Goal: Task Accomplishment & Management: Complete application form

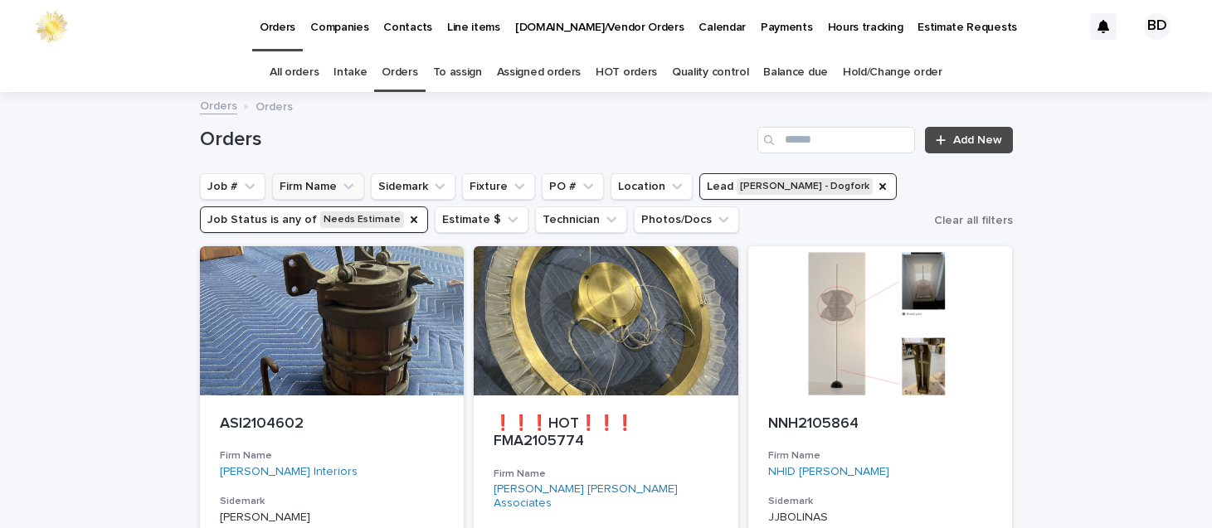
click at [298, 187] on button "Firm Name" at bounding box center [318, 186] width 92 height 27
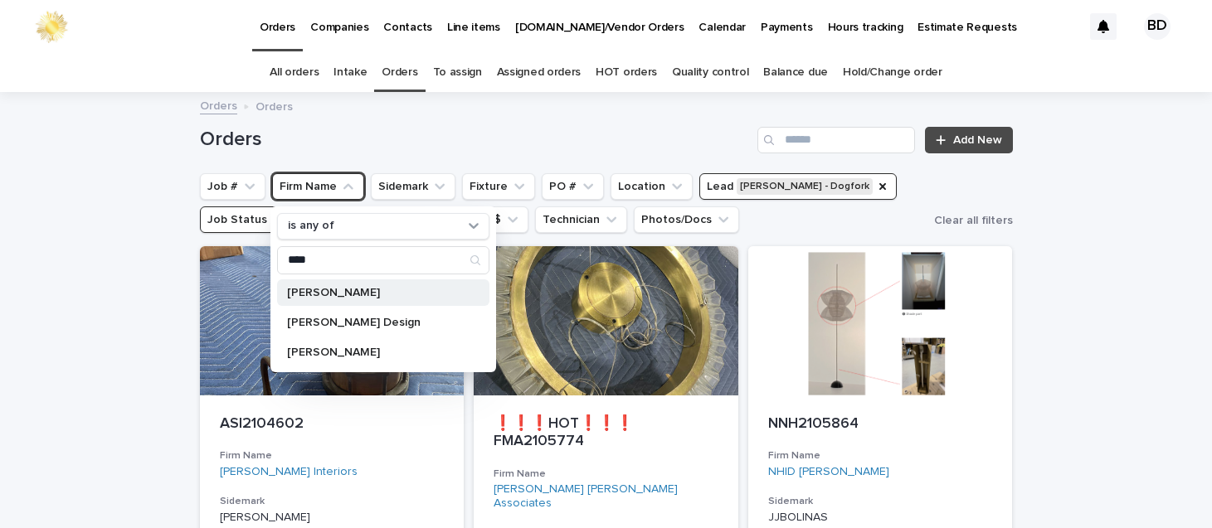
type input "****"
click at [380, 289] on p "[PERSON_NAME]" at bounding box center [375, 293] width 176 height 12
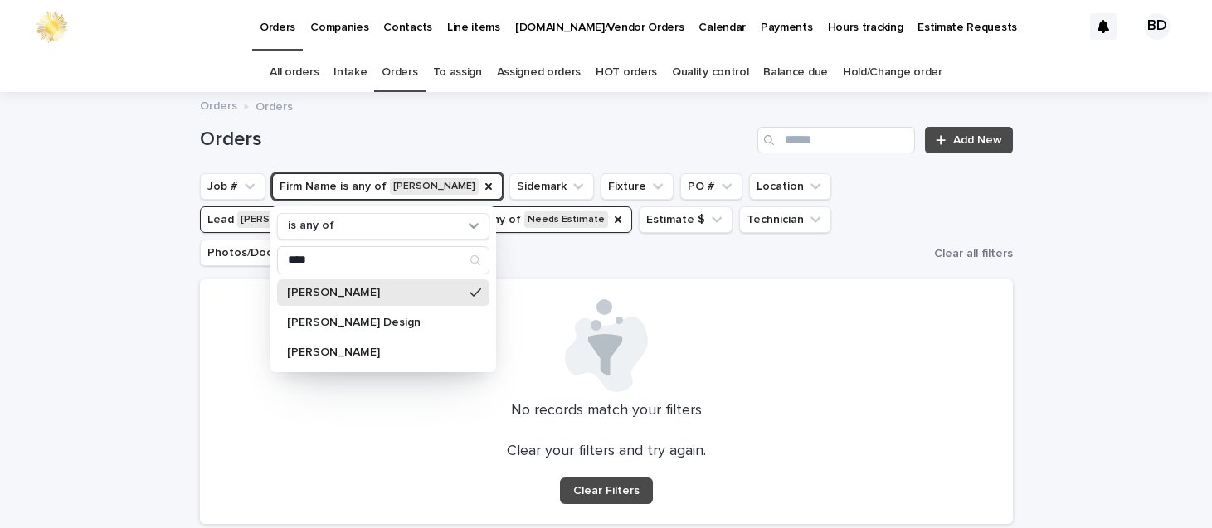
click at [1134, 184] on div "Loading... Saving… Loading... Saving… Orders Add New Job # Firm Name is any of …" at bounding box center [606, 357] width 1212 height 527
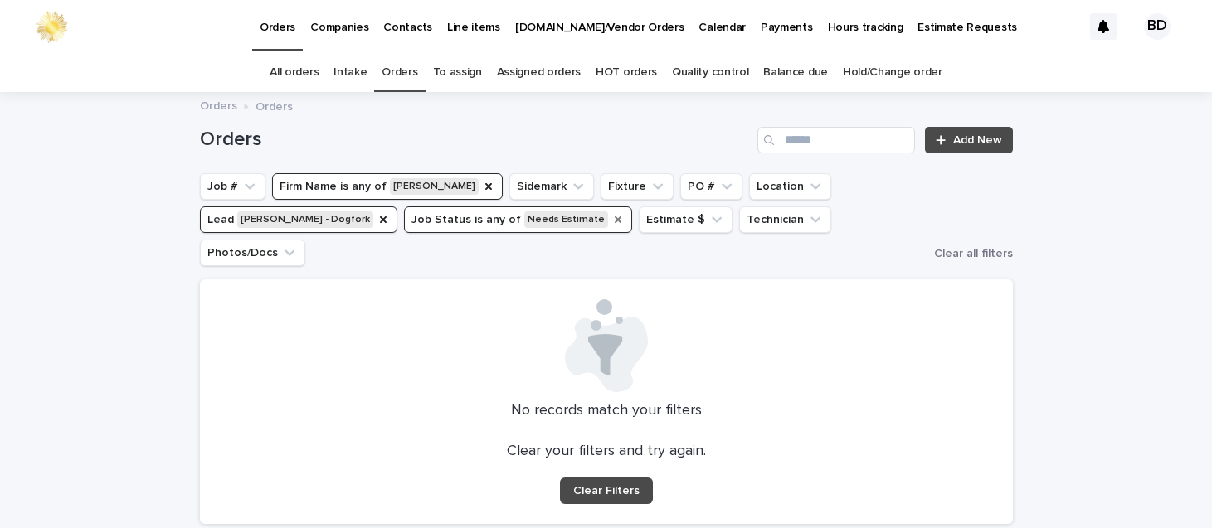
click at [614, 217] on icon "Job Status" at bounding box center [617, 219] width 7 height 7
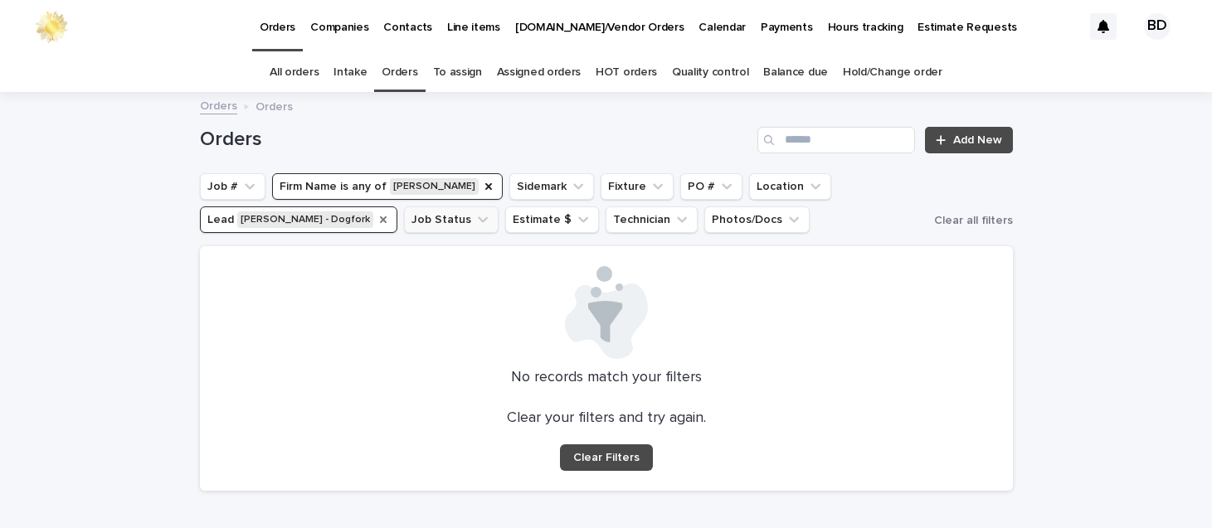
click at [376, 219] on icon "Lead" at bounding box center [382, 219] width 13 height 13
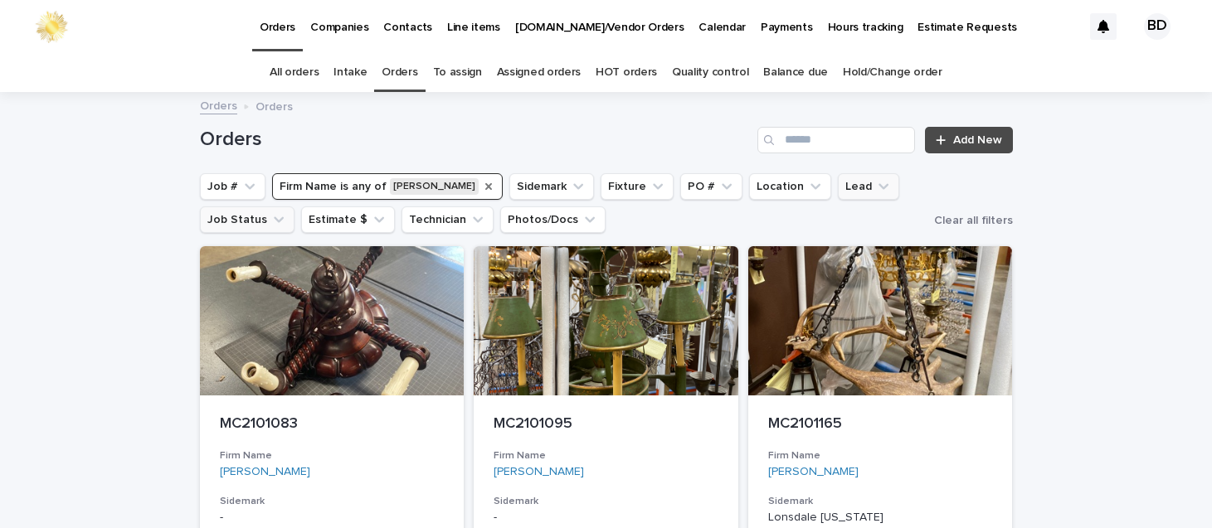
click at [482, 178] on div "Firm Name" at bounding box center [488, 186] width 13 height 17
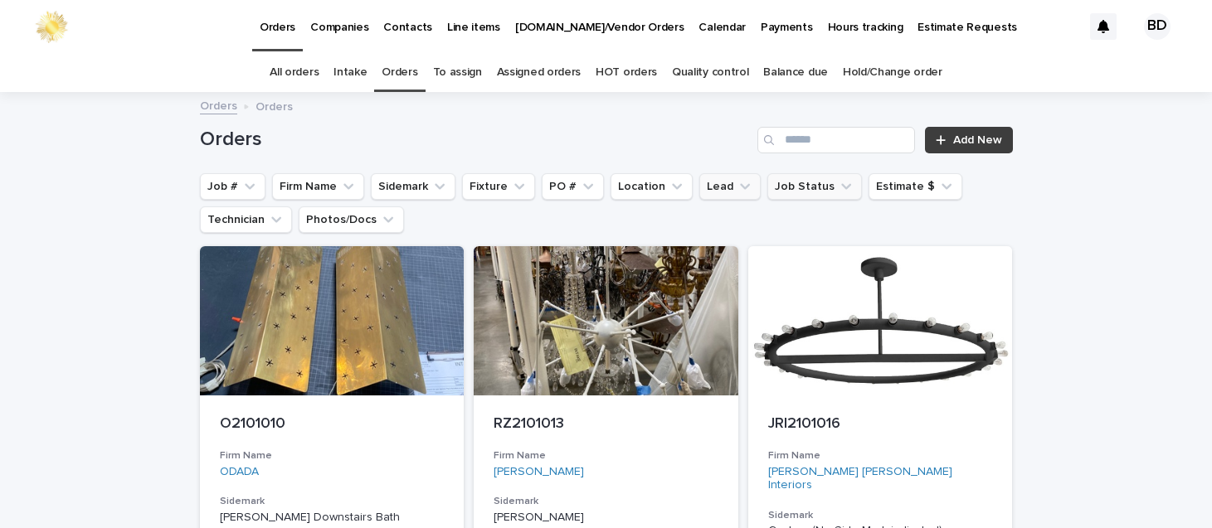
click at [953, 140] on span "Add New" at bounding box center [977, 140] width 49 height 12
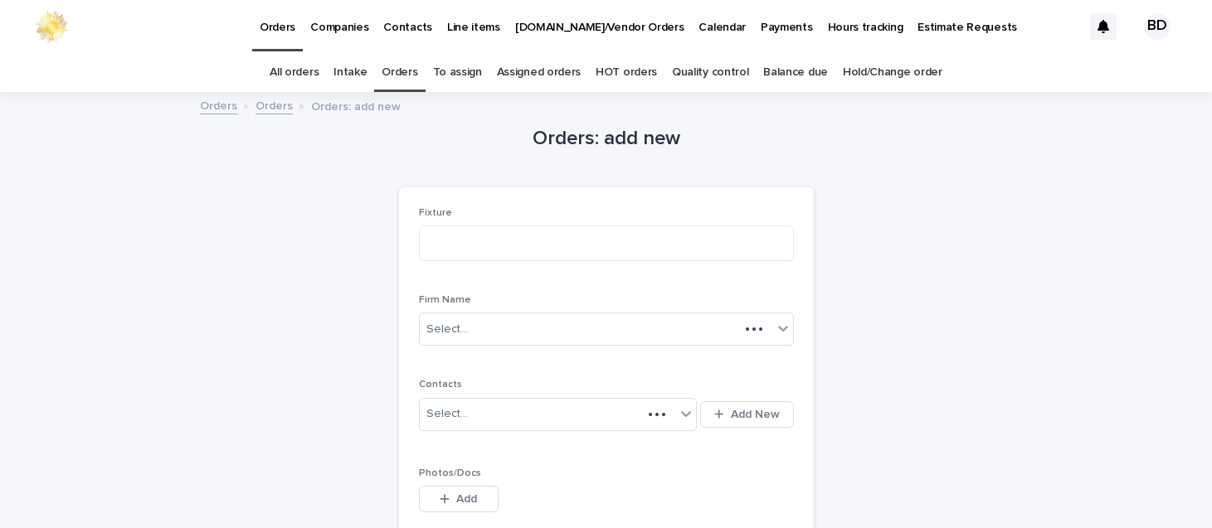
scroll to position [53, 0]
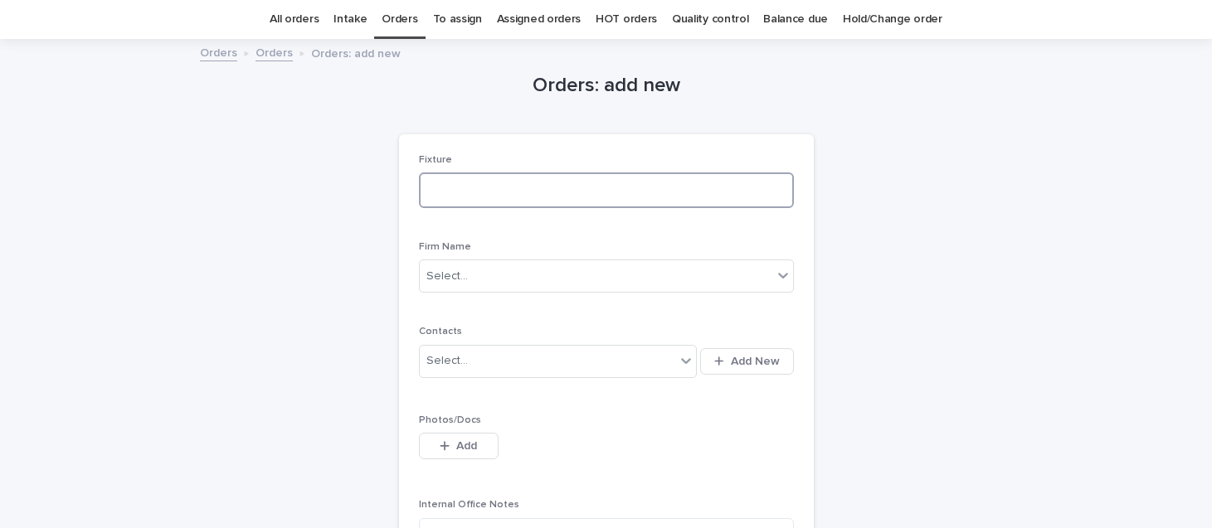
click at [502, 193] on textarea at bounding box center [606, 190] width 375 height 36
type textarea "**********"
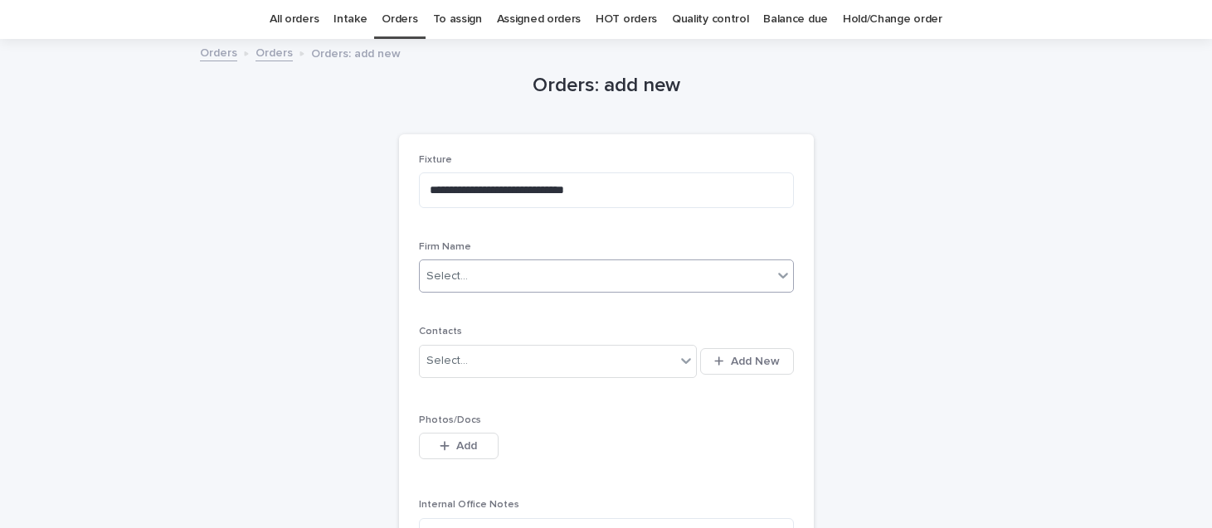
click at [469, 279] on input "text" at bounding box center [470, 277] width 2 height 14
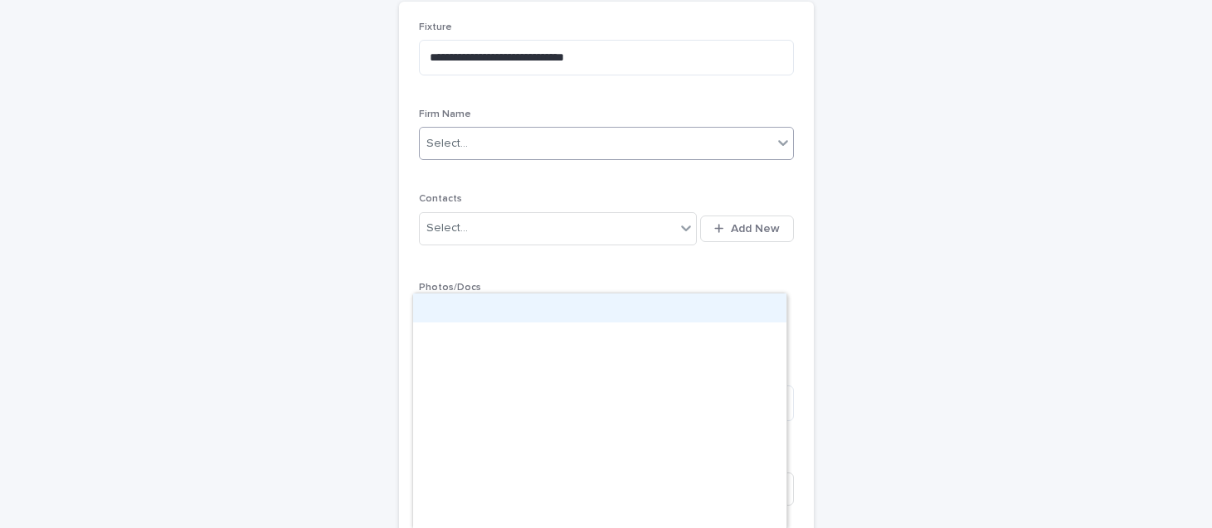
scroll to position [213, 0]
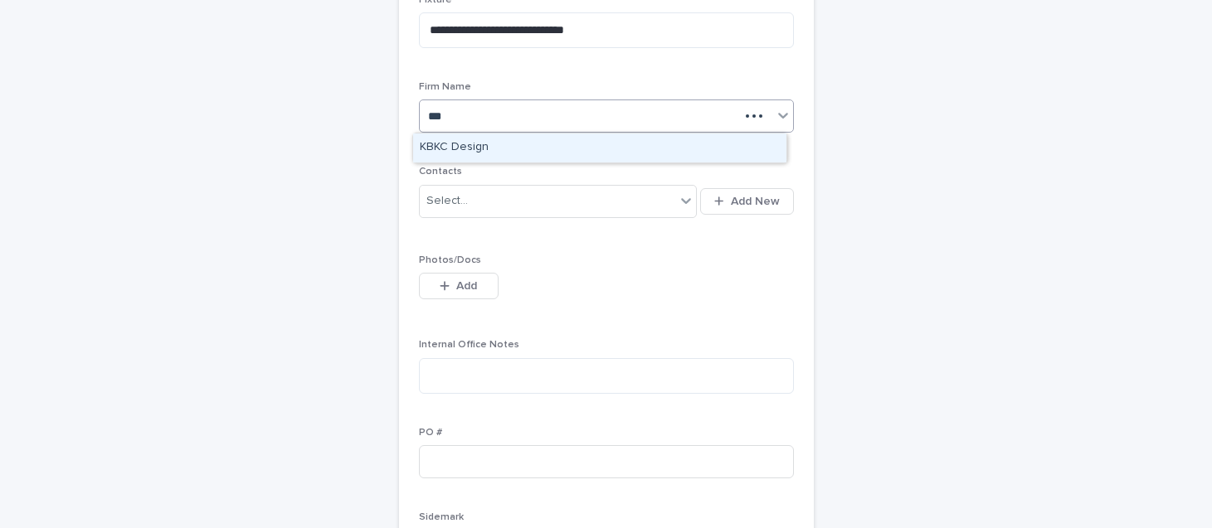
type input "****"
click at [438, 151] on div "KBKC Design" at bounding box center [599, 148] width 373 height 29
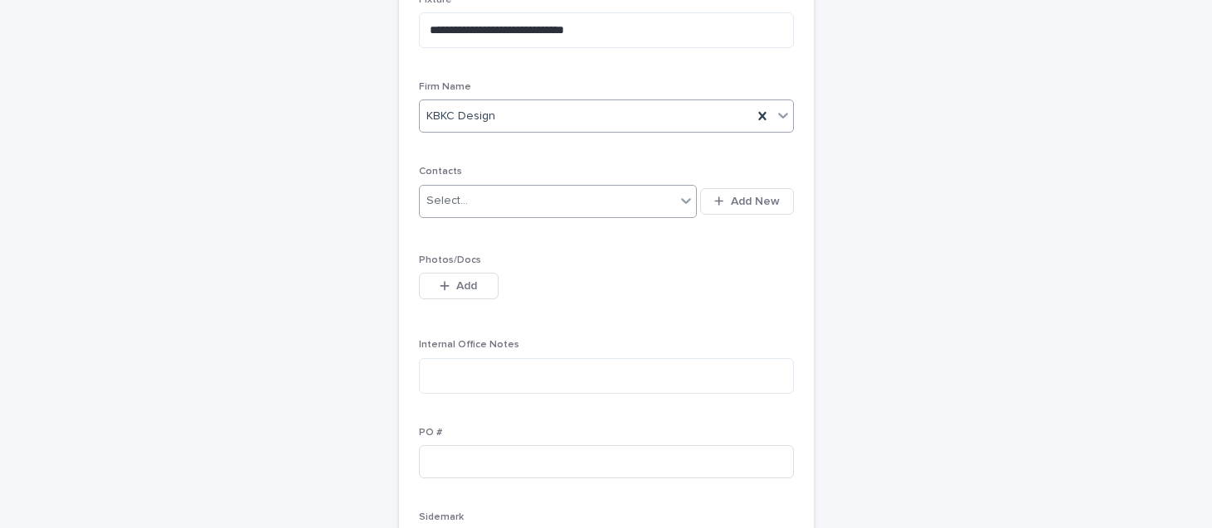
click at [683, 200] on icon at bounding box center [686, 201] width 10 height 6
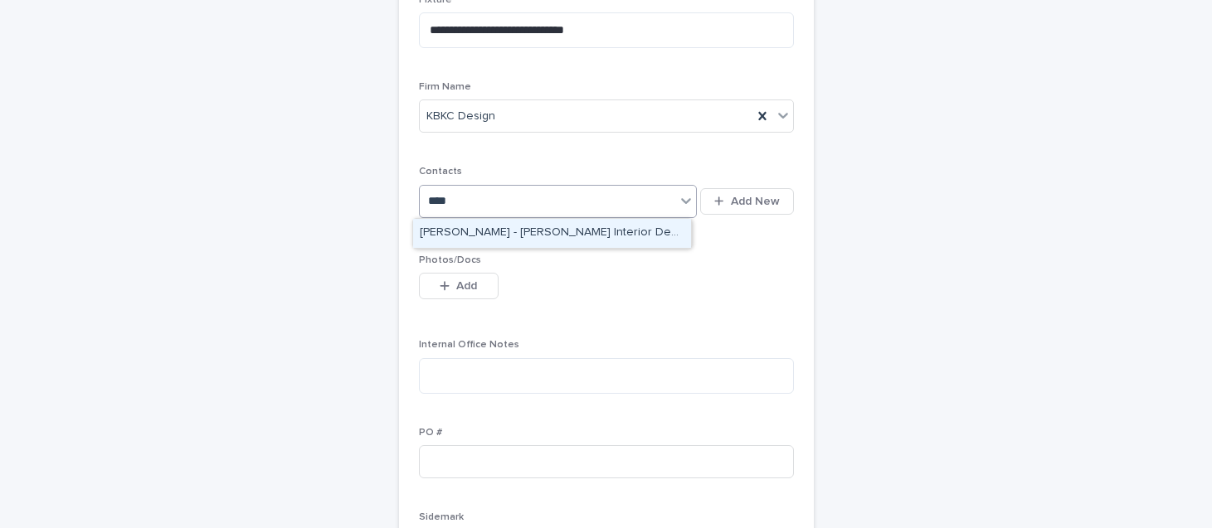
type input "****"
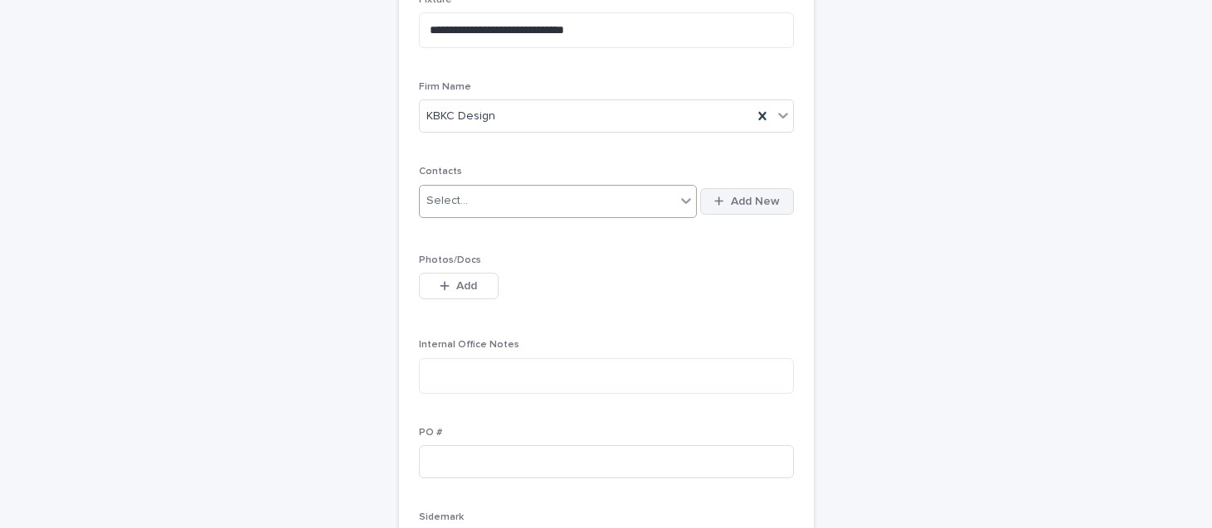
click at [750, 206] on span "Add New" at bounding box center [755, 202] width 49 height 12
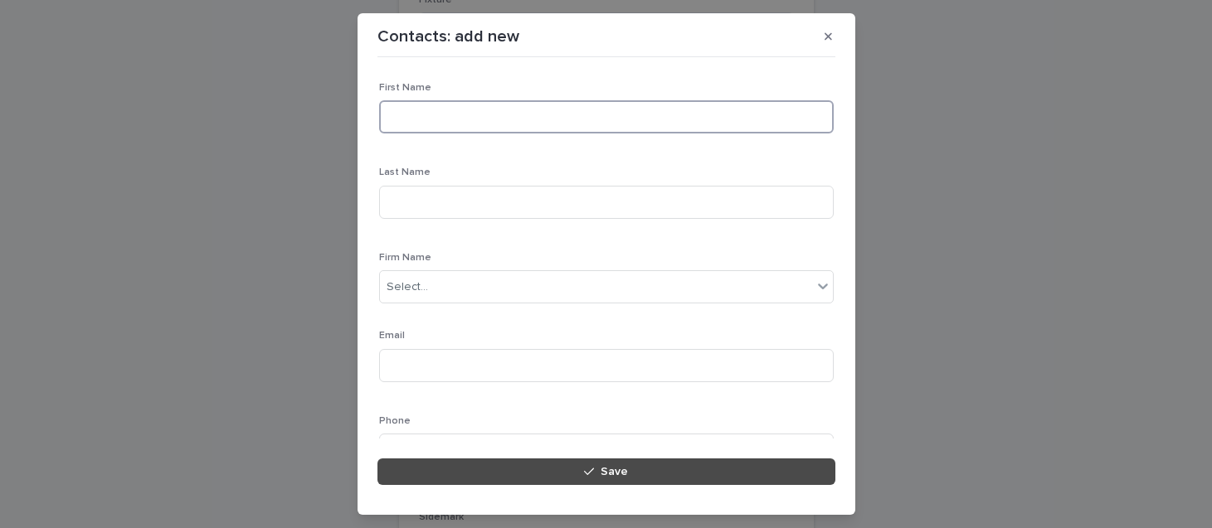
click at [406, 114] on input at bounding box center [606, 116] width 454 height 33
type input "*"
type input "******"
click at [407, 201] on input at bounding box center [606, 202] width 454 height 33
type input "*****"
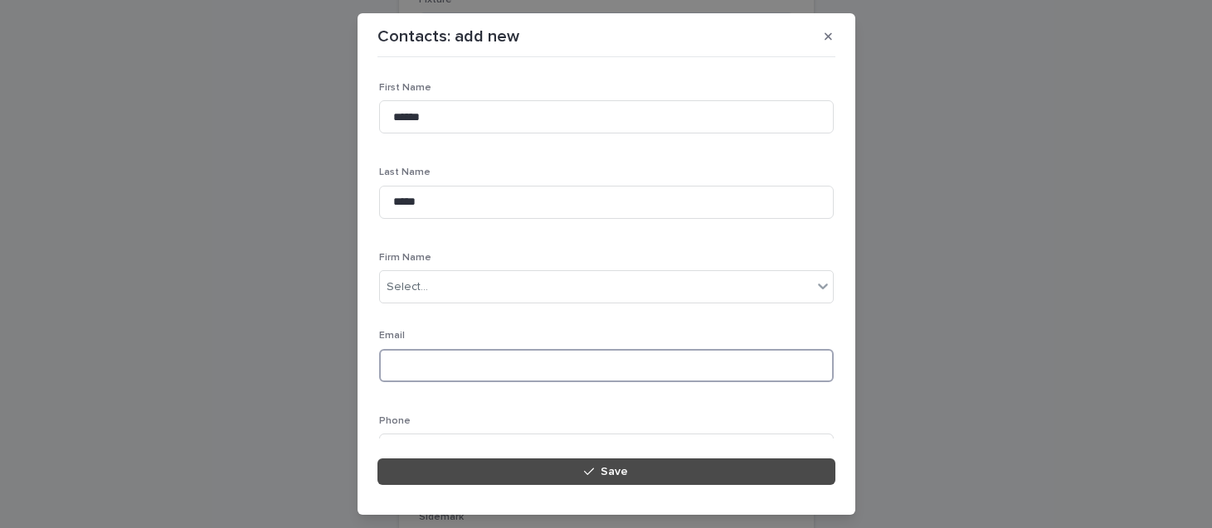
click at [459, 376] on input at bounding box center [606, 365] width 454 height 33
paste input "**********"
type input "**********"
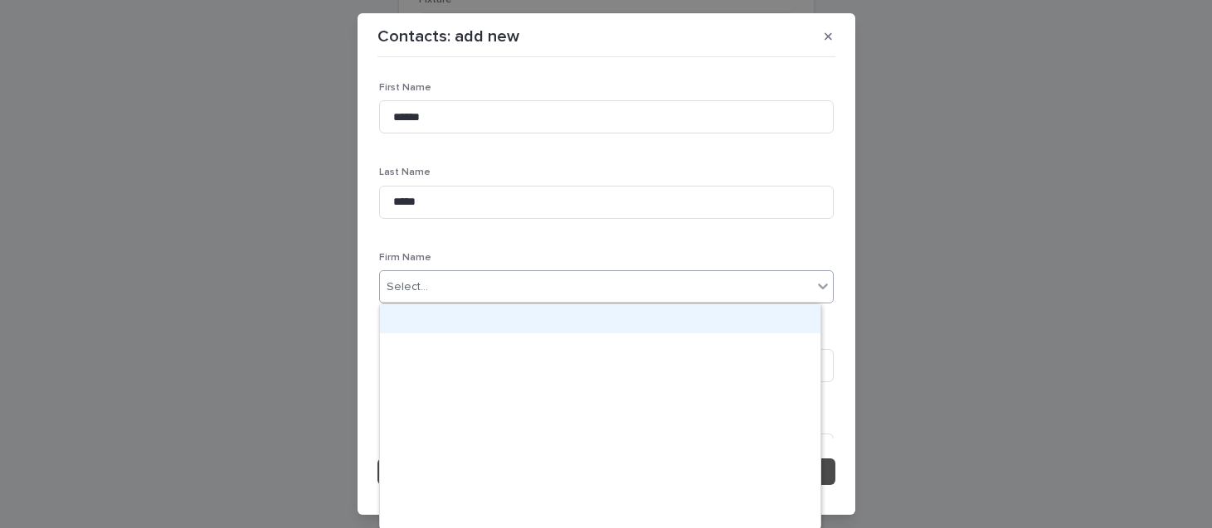
click at [417, 296] on div "Select..." at bounding box center [596, 287] width 432 height 27
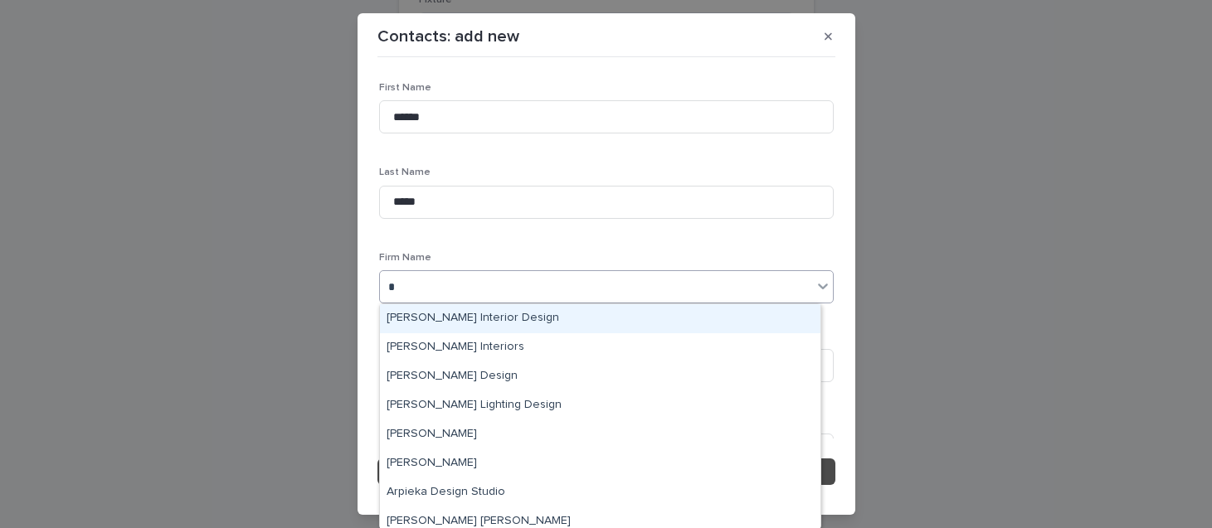
type input "**"
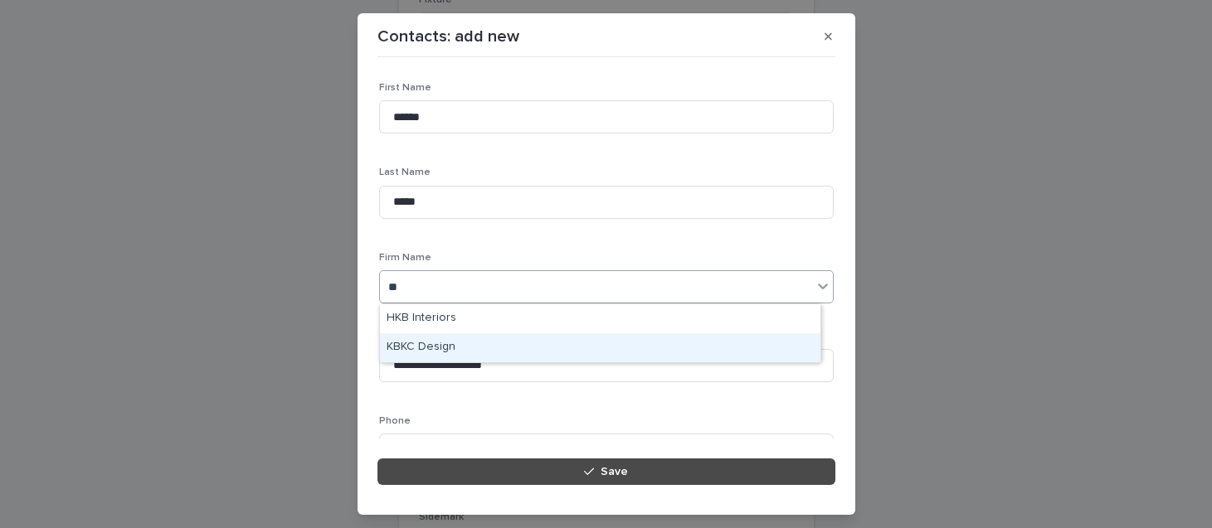
click at [440, 350] on div "KBKC Design" at bounding box center [600, 347] width 440 height 29
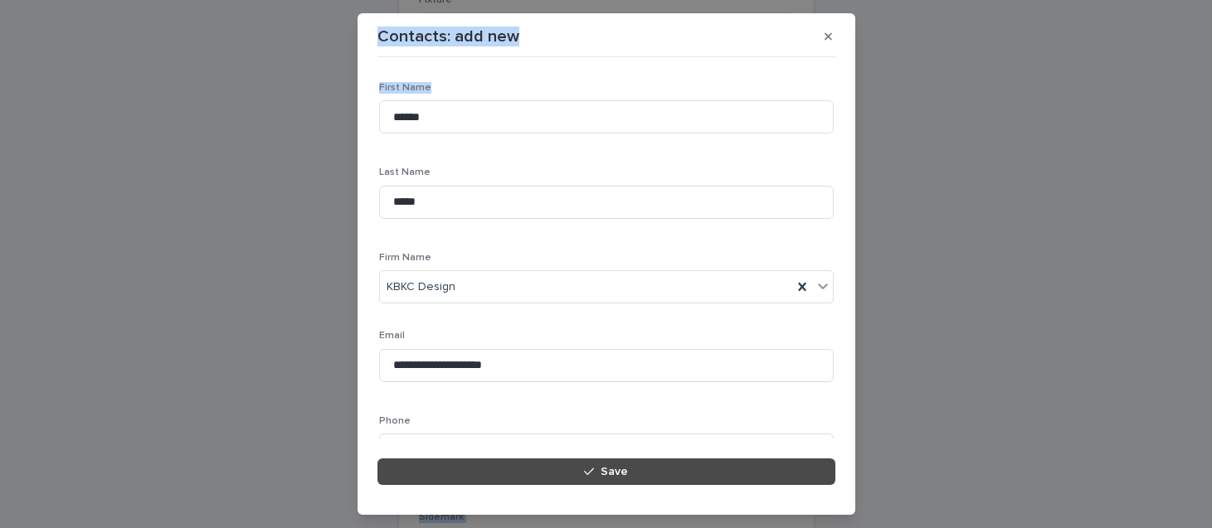
drag, startPoint x: 1202, startPoint y: 152, endPoint x: 1218, endPoint y: 277, distance: 126.3
click at [1211, 277] on html "**********" at bounding box center [606, 264] width 1212 height 528
click at [981, 134] on div "**********" at bounding box center [606, 264] width 1212 height 528
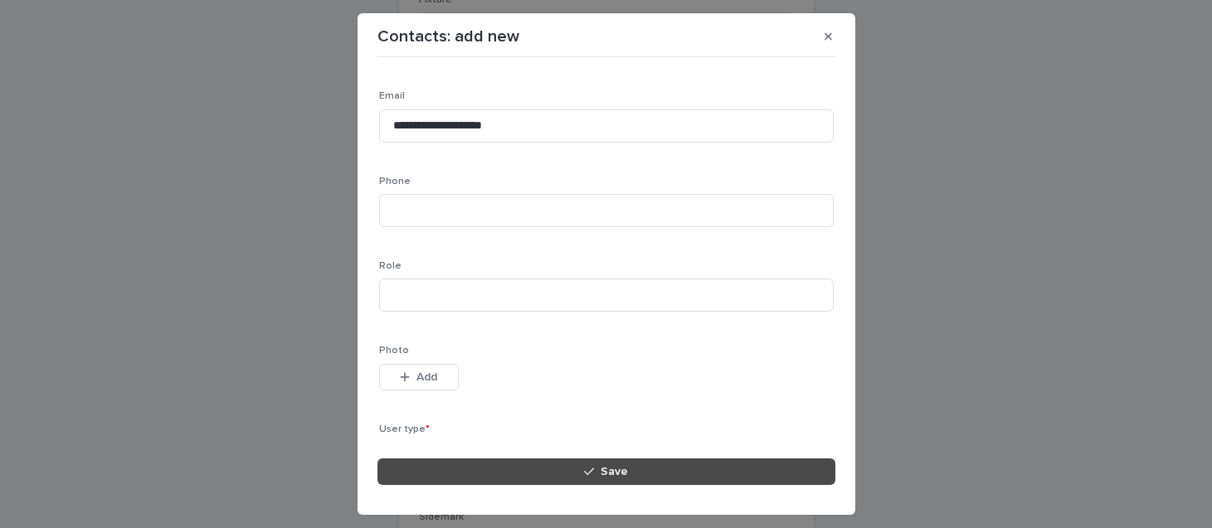
scroll to position [328, 0]
click at [454, 376] on div "Select..." at bounding box center [596, 370] width 432 height 27
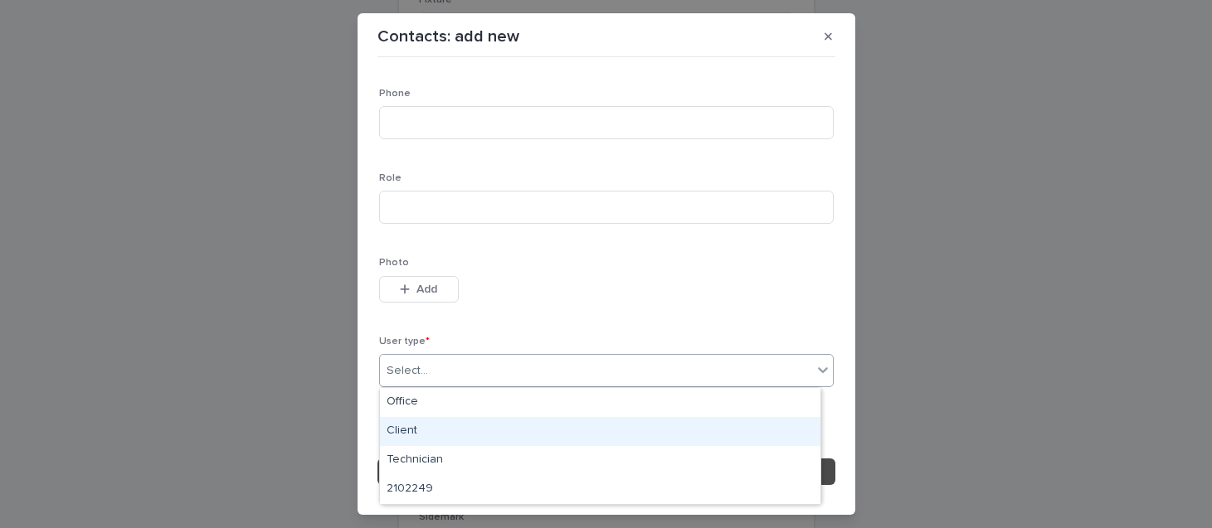
click at [406, 430] on div "Client" at bounding box center [600, 431] width 440 height 29
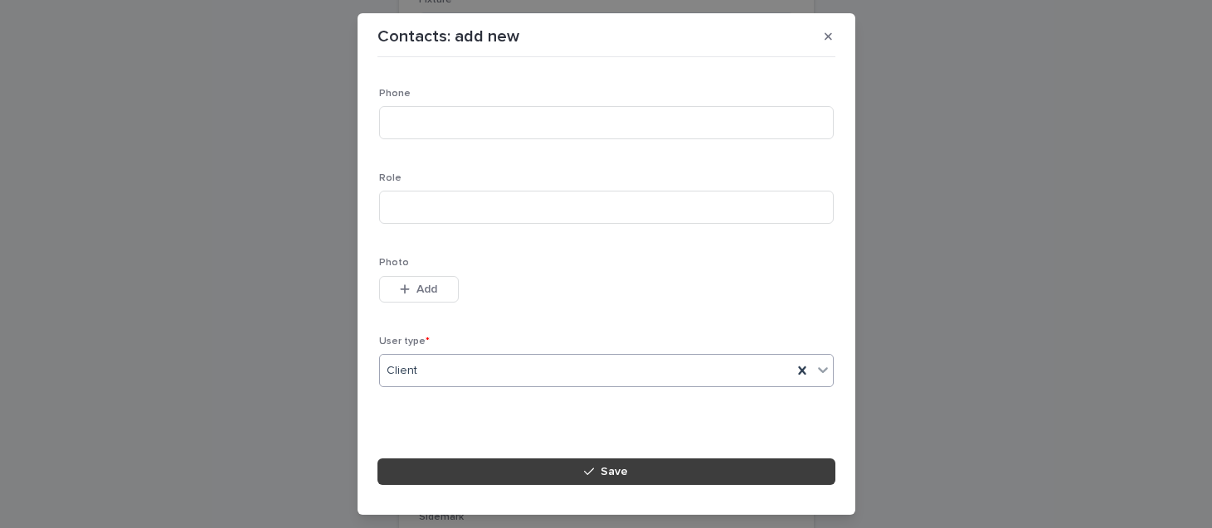
click at [600, 475] on div "button" at bounding box center [592, 472] width 17 height 12
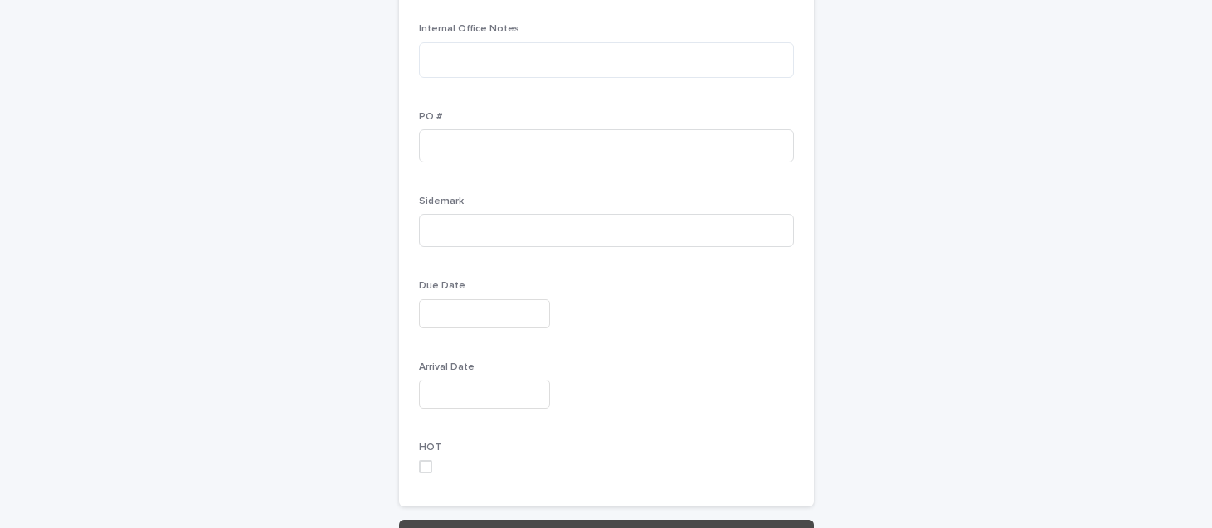
scroll to position [630, 0]
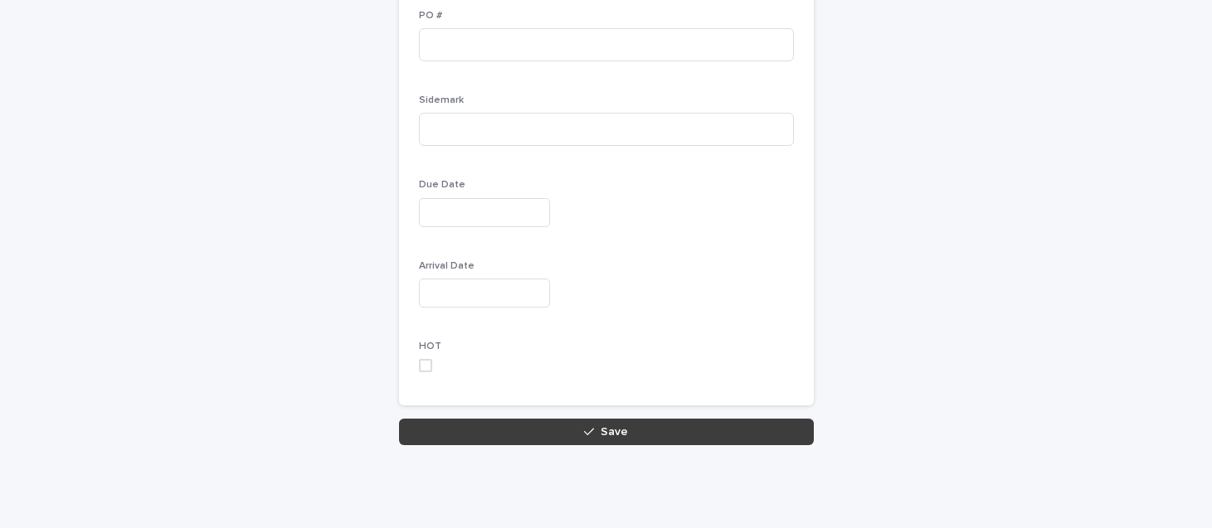
click at [623, 436] on button "Save" at bounding box center [606, 432] width 415 height 27
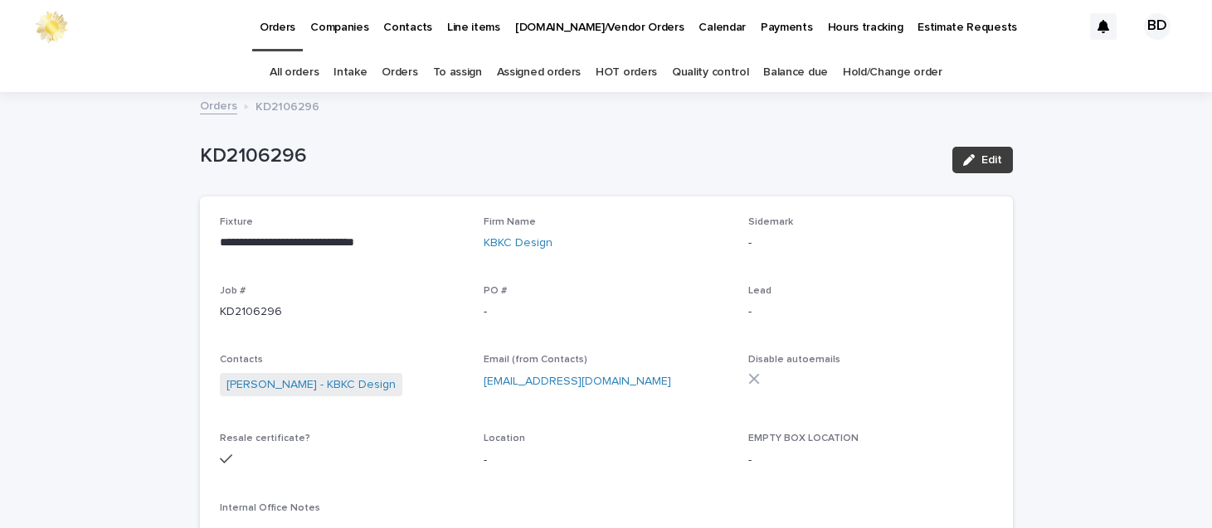
click at [1004, 158] on button "Edit" at bounding box center [982, 160] width 61 height 27
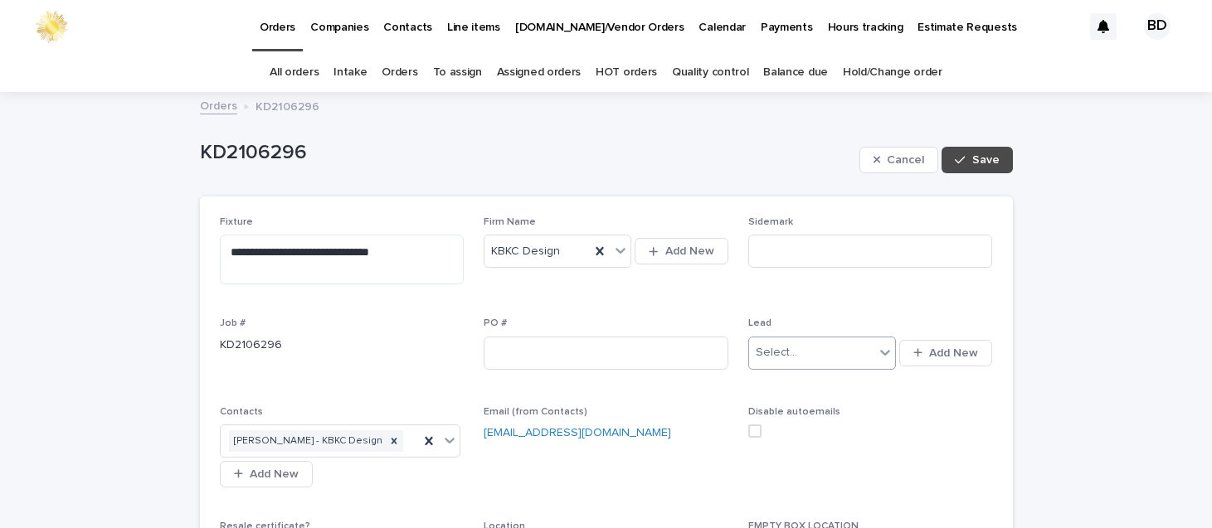
click at [799, 355] on input "text" at bounding box center [800, 353] width 2 height 14
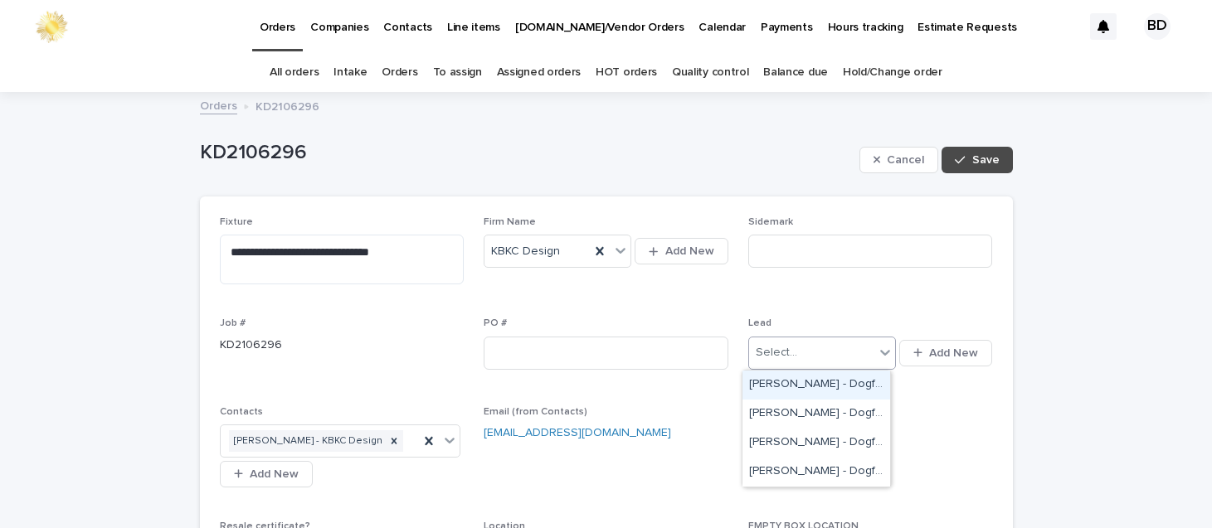
click at [792, 383] on div "[PERSON_NAME] - Dogfork" at bounding box center [816, 385] width 148 height 29
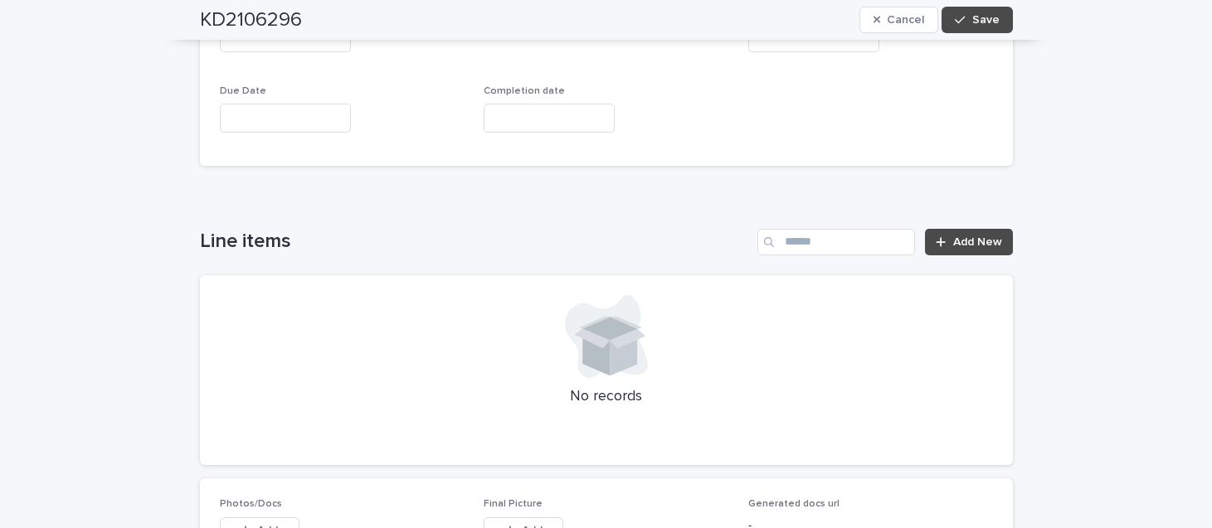
scroll to position [1024, 0]
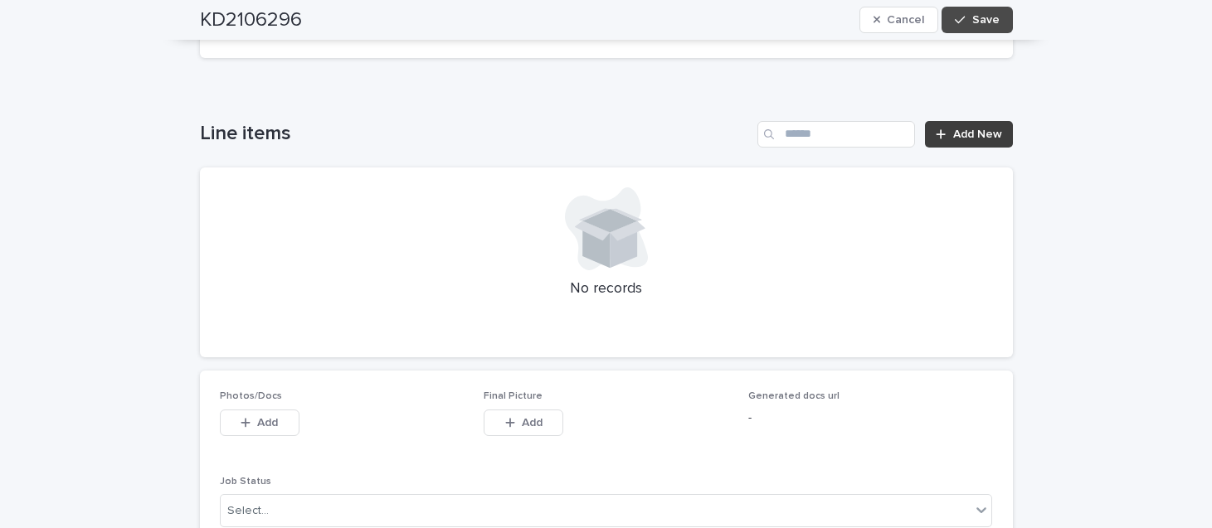
click at [953, 131] on span "Add New" at bounding box center [977, 135] width 49 height 12
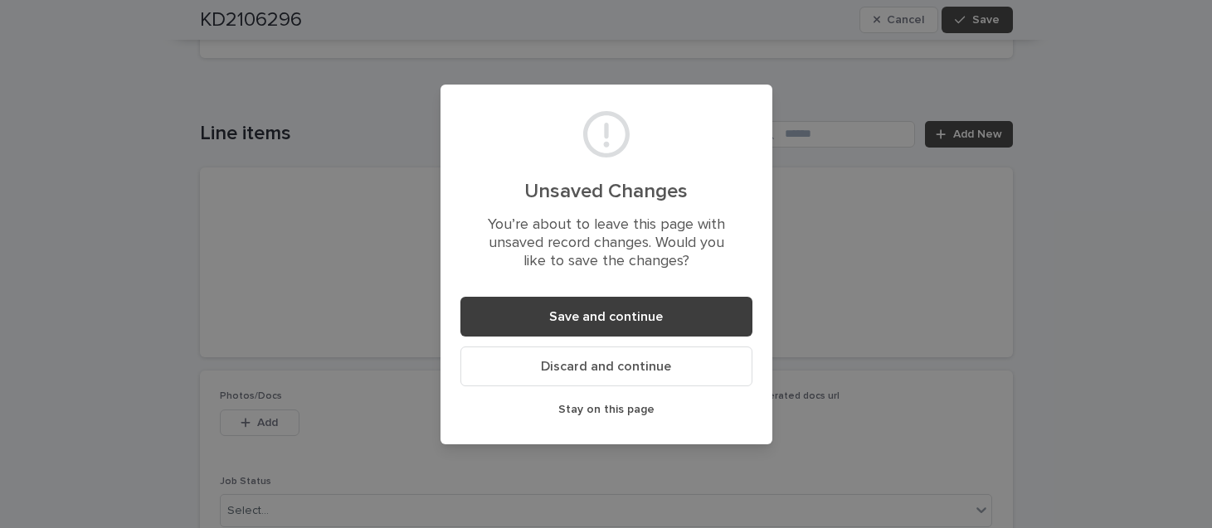
click at [543, 313] on button "Save and continue" at bounding box center [606, 317] width 292 height 40
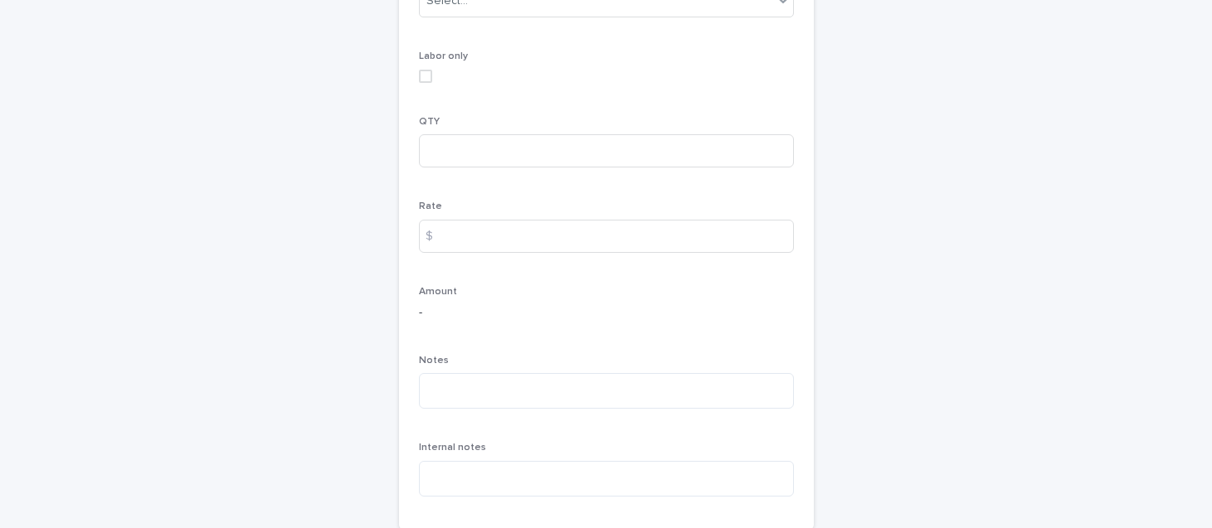
scroll to position [1, 0]
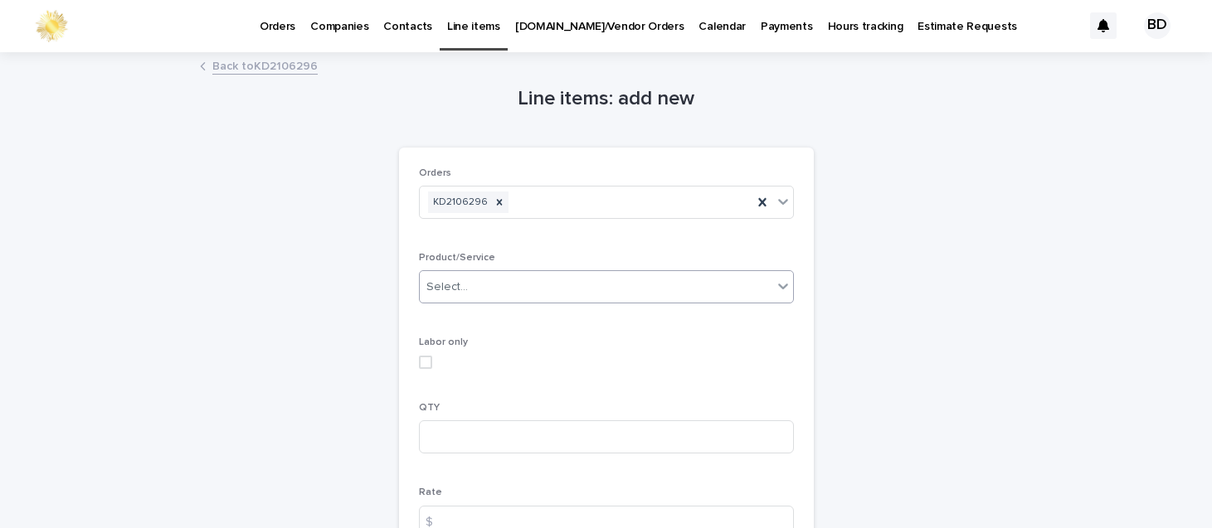
click at [661, 292] on div "Select..." at bounding box center [596, 287] width 352 height 27
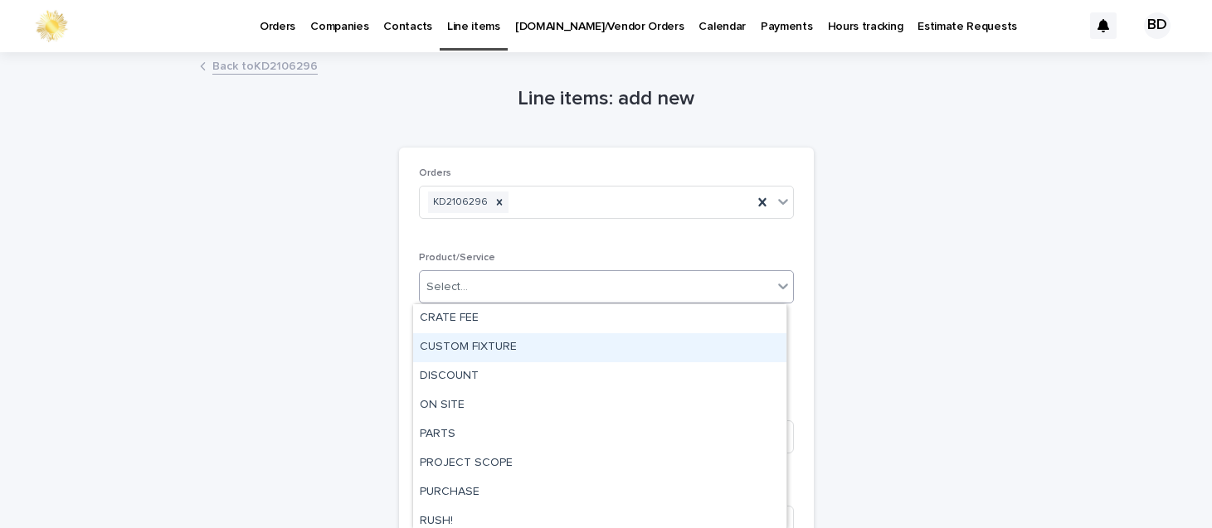
click at [503, 347] on div "CUSTOM FIXTURE" at bounding box center [599, 347] width 373 height 29
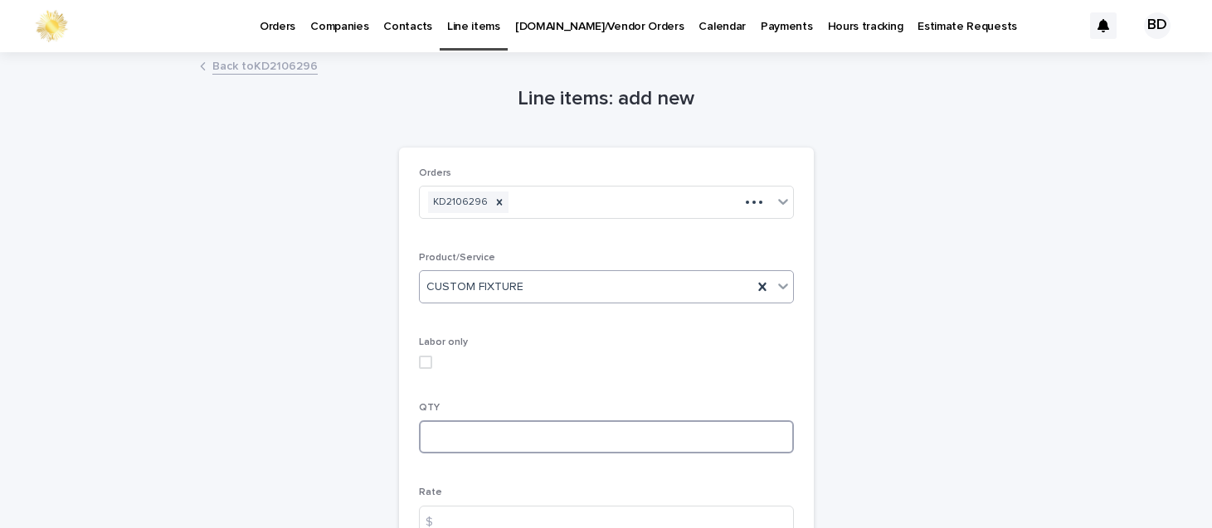
click at [488, 441] on input at bounding box center [606, 436] width 375 height 33
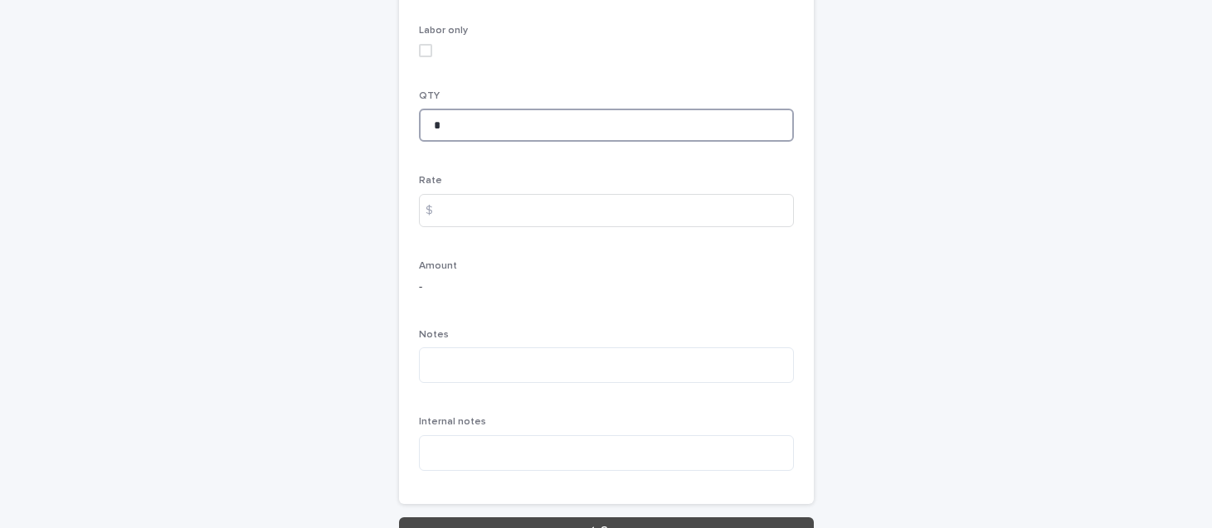
scroll to position [411, 0]
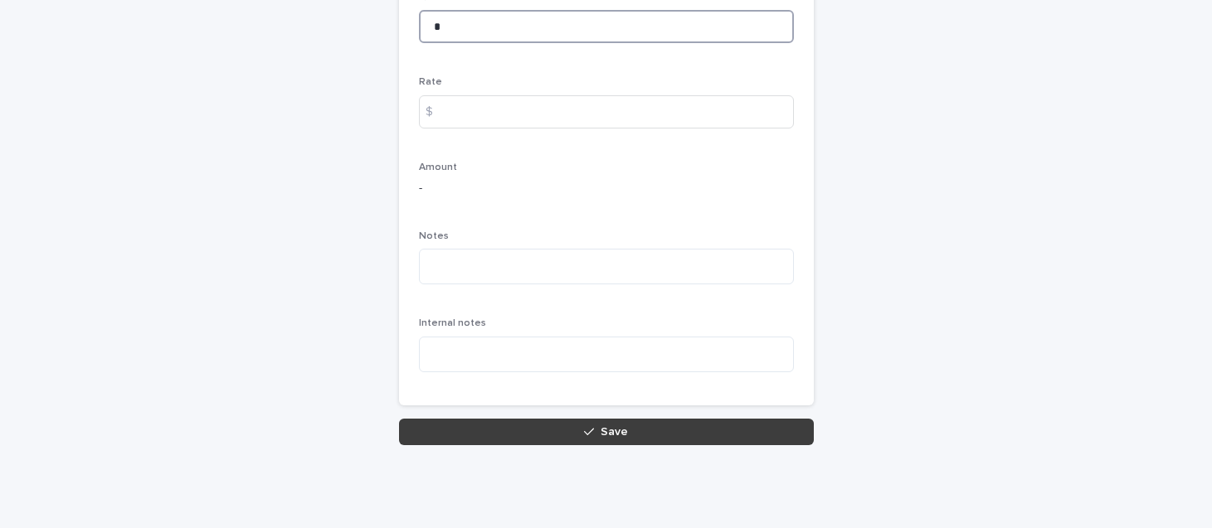
type input "*"
click at [664, 432] on button "Save" at bounding box center [606, 432] width 415 height 27
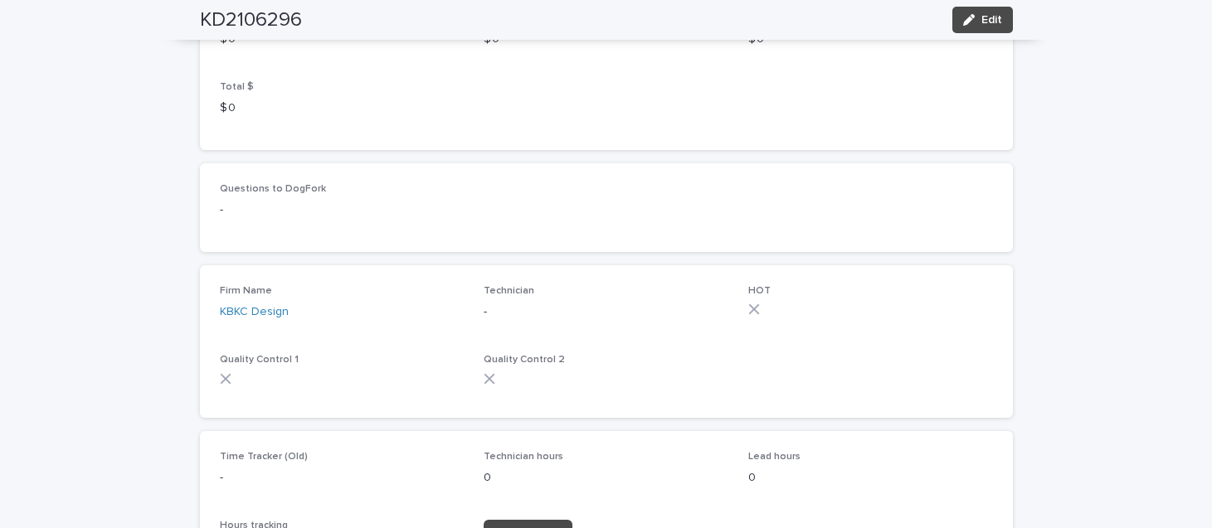
scroll to position [935, 0]
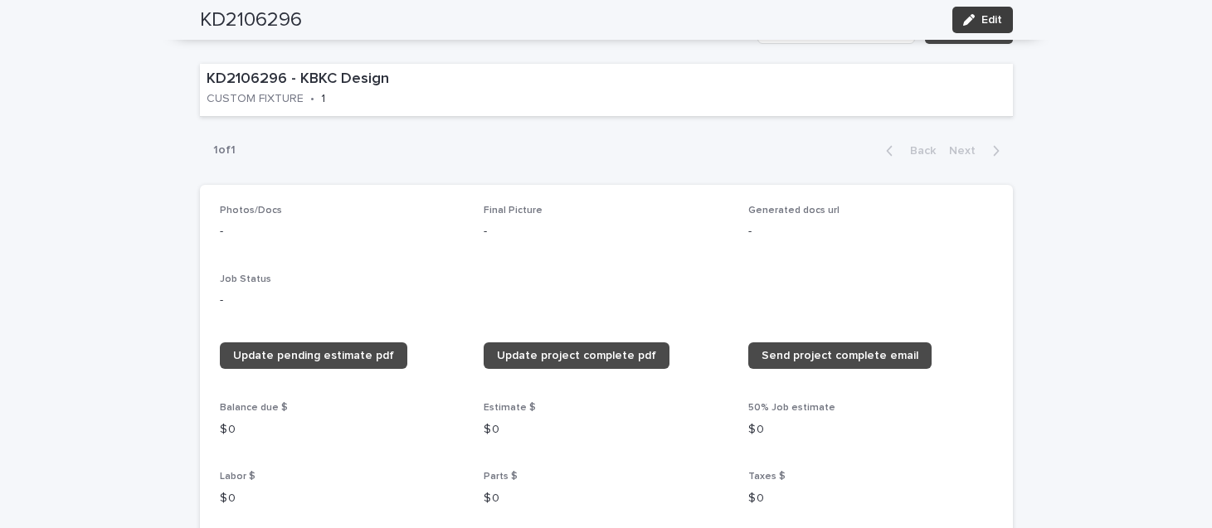
click at [991, 18] on span "Edit" at bounding box center [991, 20] width 21 height 12
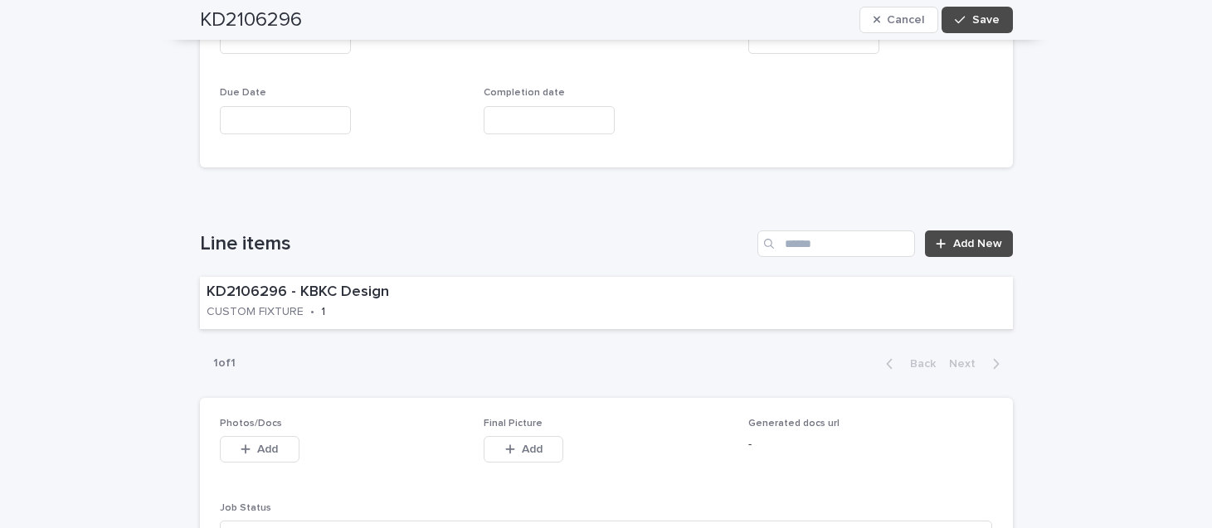
scroll to position [1096, 0]
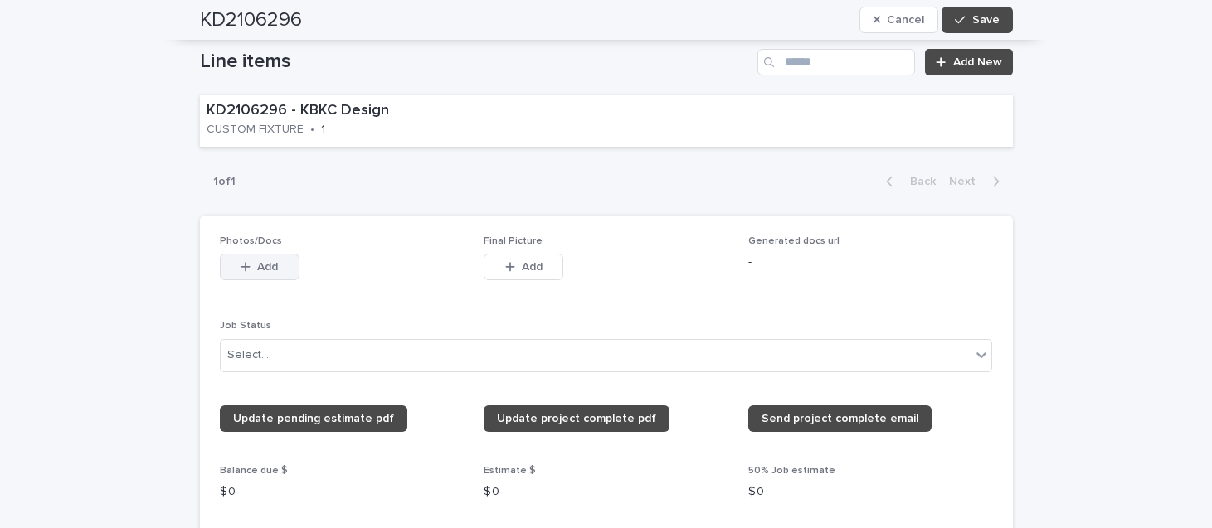
click at [257, 273] on span "Add" at bounding box center [267, 267] width 21 height 12
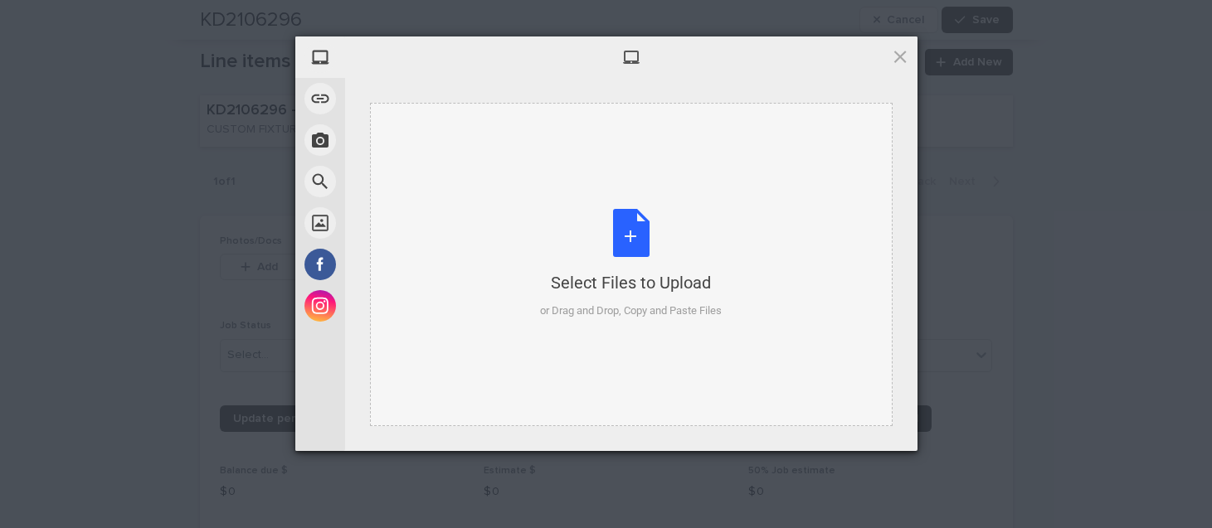
click at [631, 274] on div "Select Files to Upload" at bounding box center [631, 282] width 182 height 23
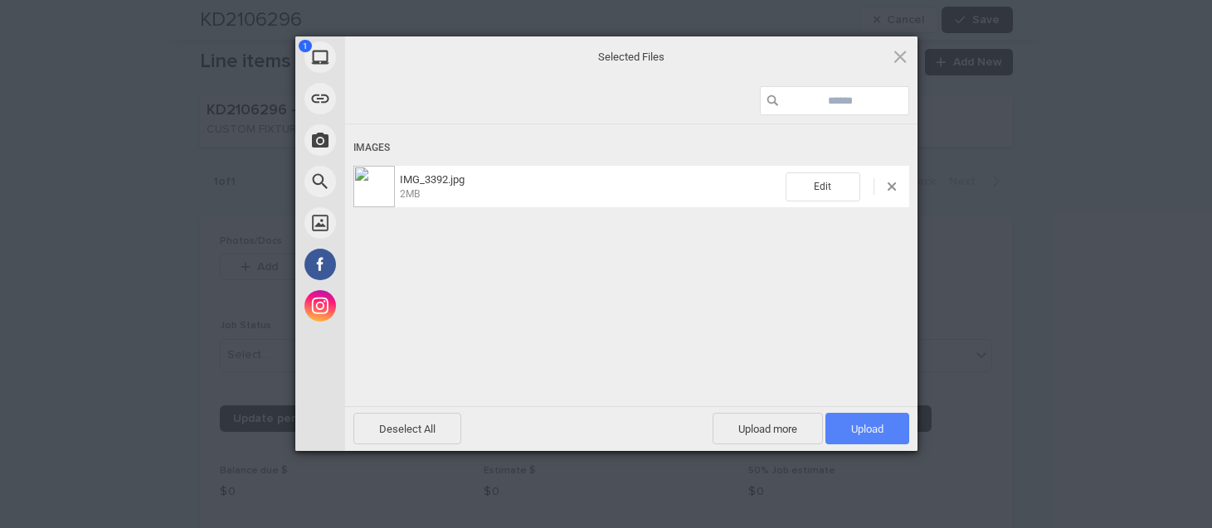
click at [868, 425] on span "Upload 1" at bounding box center [867, 429] width 32 height 12
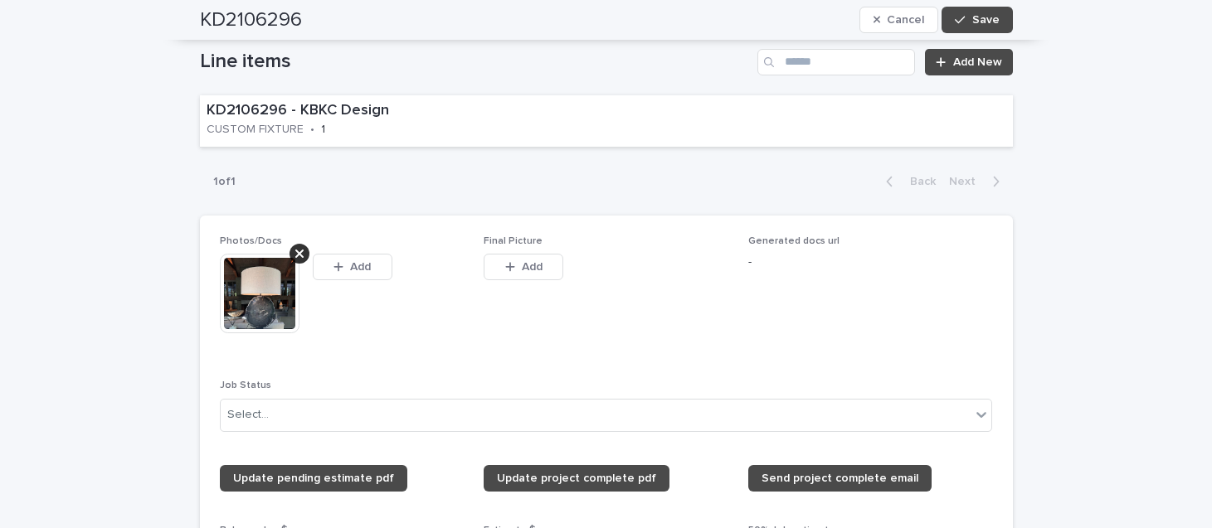
scroll to position [1126, 0]
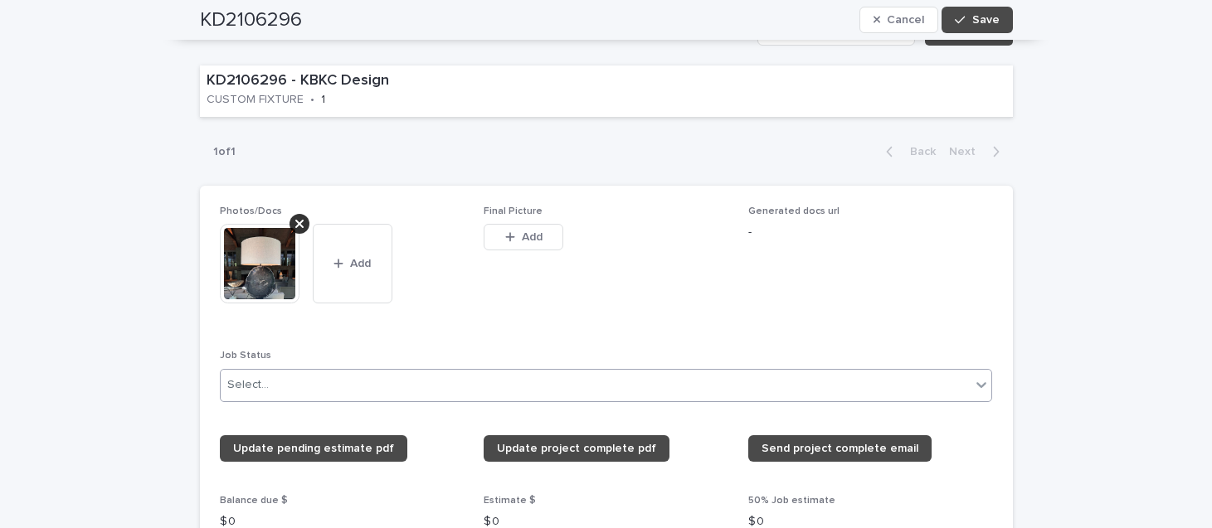
click at [977, 387] on icon at bounding box center [982, 385] width 10 height 6
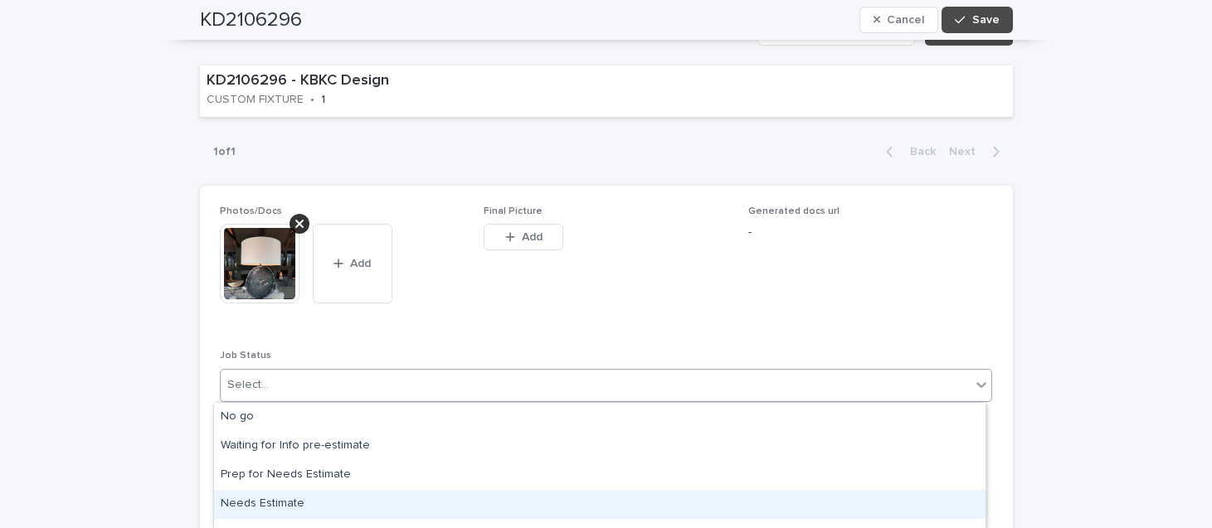
click at [255, 495] on div "Needs Estimate" at bounding box center [599, 504] width 771 height 29
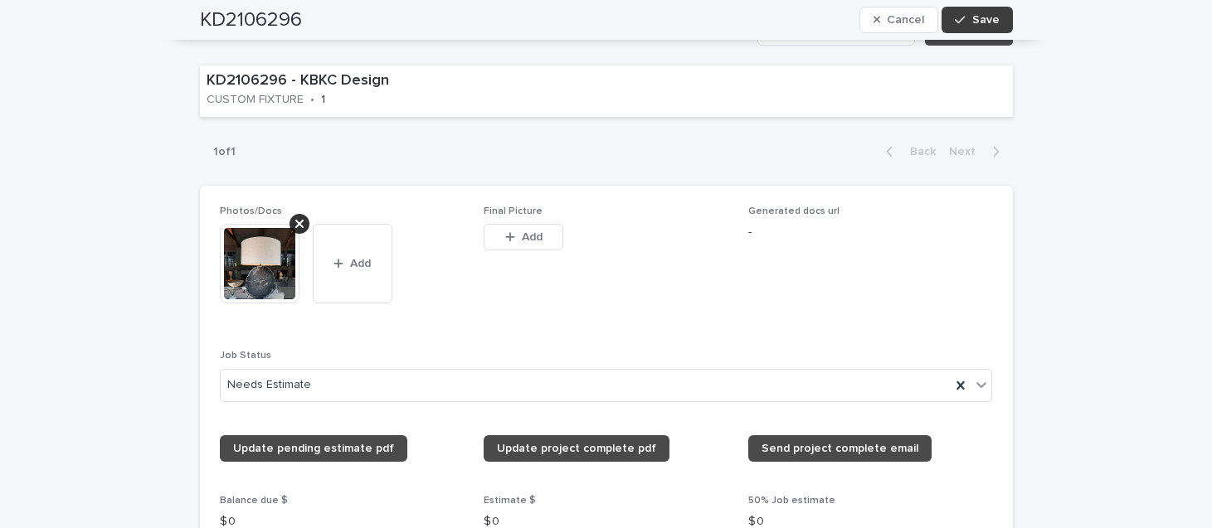
click at [998, 25] on button "Save" at bounding box center [976, 20] width 70 height 27
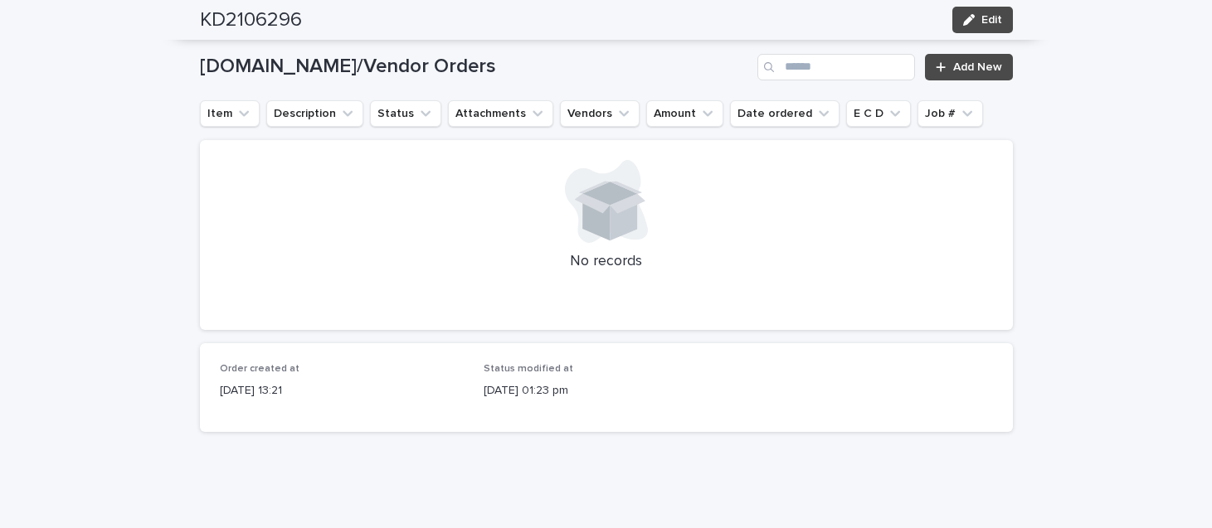
scroll to position [0, 0]
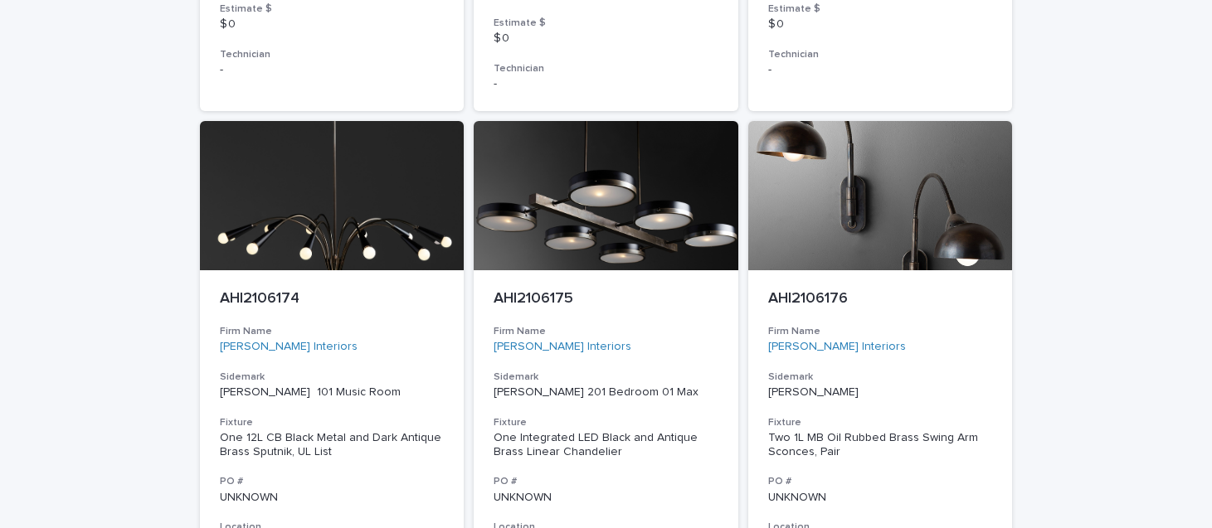
scroll to position [1488, 0]
